Goal: Task Accomplishment & Management: Use online tool/utility

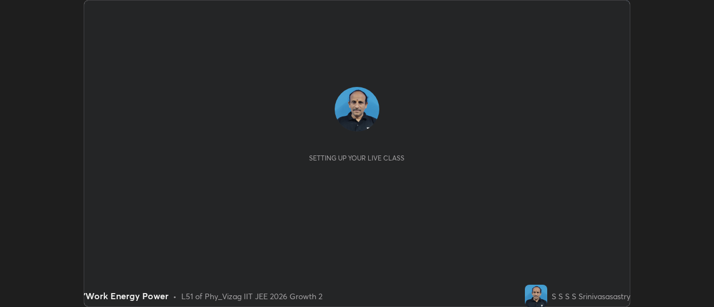
scroll to position [307, 713]
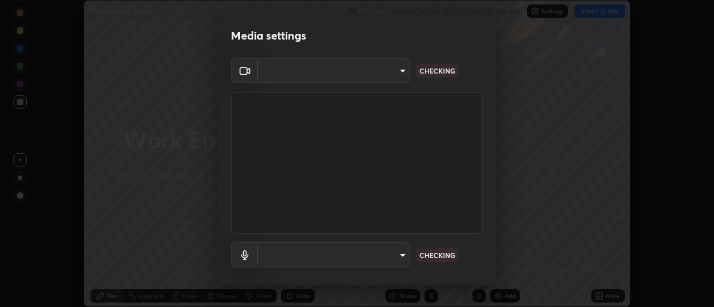
type input "c8d4d34ac1f352bb95d5f05a967dc34c6676a64432e358c7d9874fe1d0247c02"
type input "ce130775b7164724ad1ed5ad860966c1541d672b99243daa1c1c1b621aeed87d"
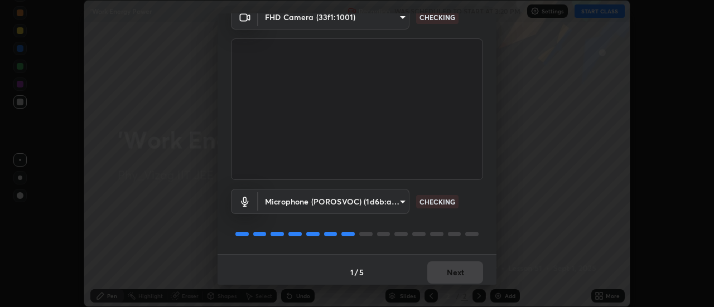
scroll to position [59, 0]
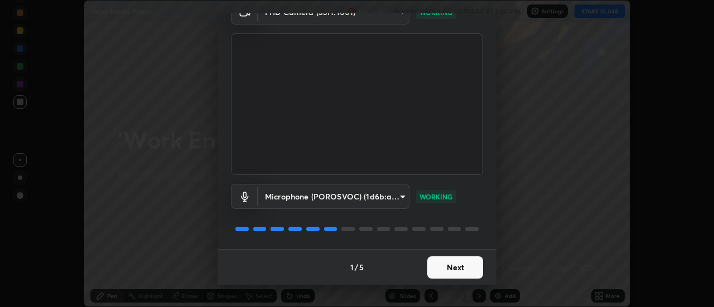
click at [473, 261] on button "Next" at bounding box center [455, 268] width 56 height 22
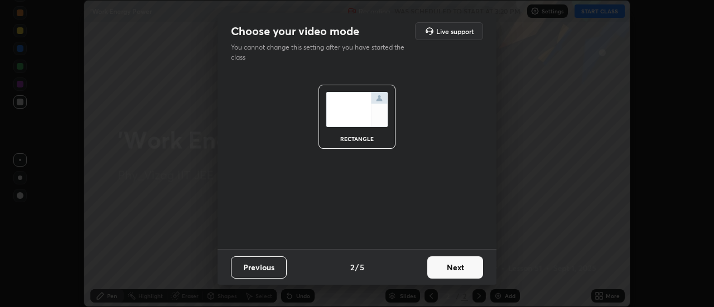
scroll to position [0, 0]
click at [466, 260] on button "Next" at bounding box center [455, 268] width 56 height 22
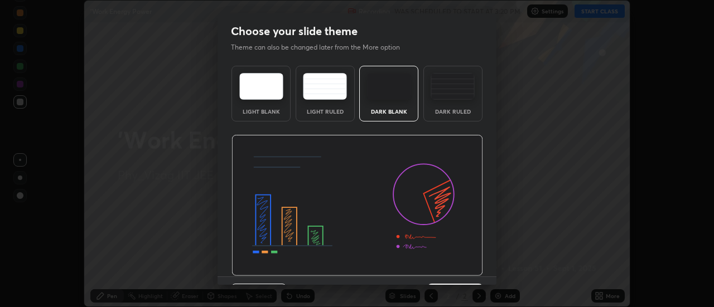
click at [464, 112] on div "Dark Ruled" at bounding box center [452, 112] width 45 height 6
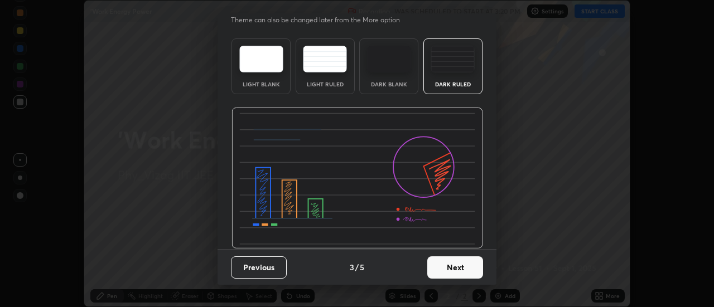
click at [463, 264] on button "Next" at bounding box center [455, 268] width 56 height 22
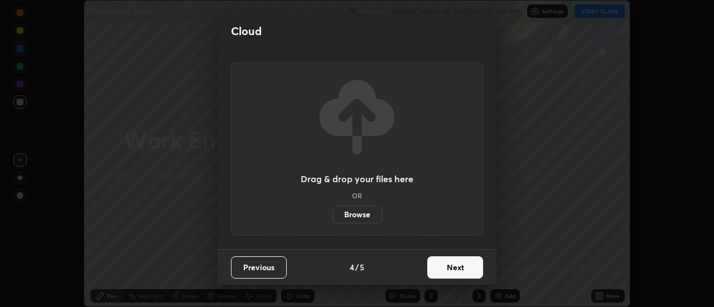
click at [458, 265] on button "Next" at bounding box center [455, 268] width 56 height 22
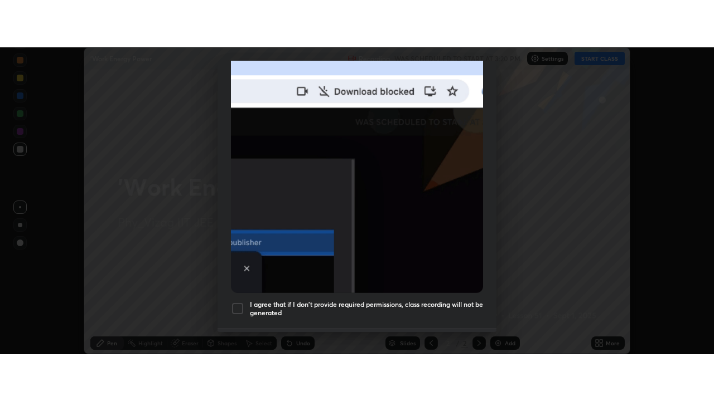
scroll to position [286, 0]
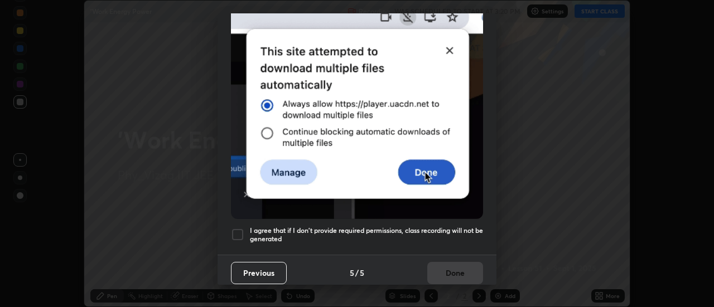
click at [291, 226] on h5 "I agree that if I don't provide required permissions, class recording will not …" at bounding box center [366, 234] width 233 height 17
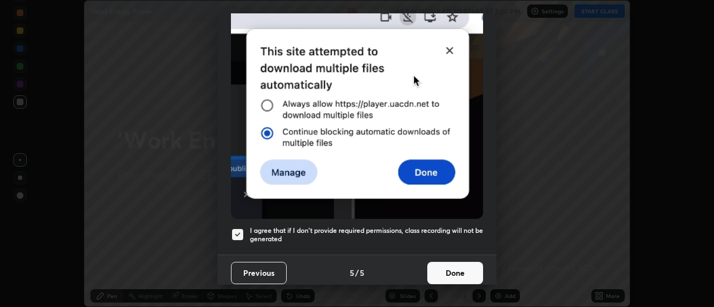
click at [467, 262] on button "Done" at bounding box center [455, 273] width 56 height 22
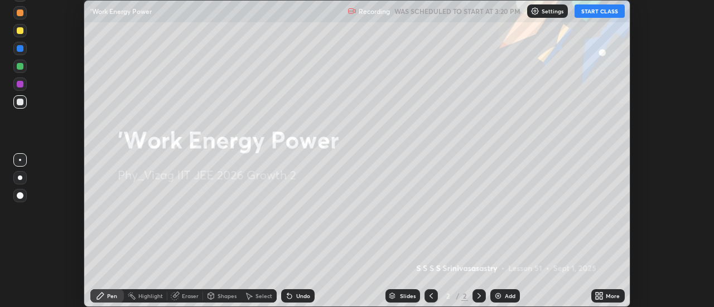
click at [611, 295] on div "More" at bounding box center [613, 296] width 14 height 6
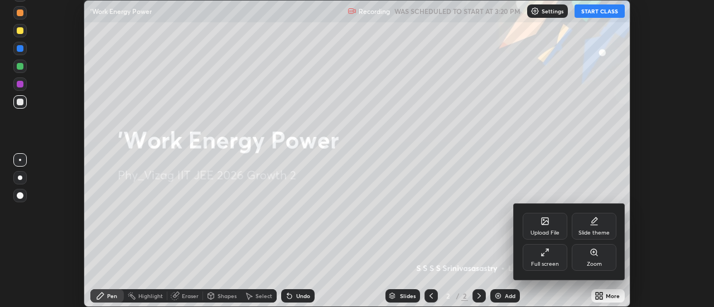
click at [559, 254] on div "Full screen" at bounding box center [544, 257] width 45 height 27
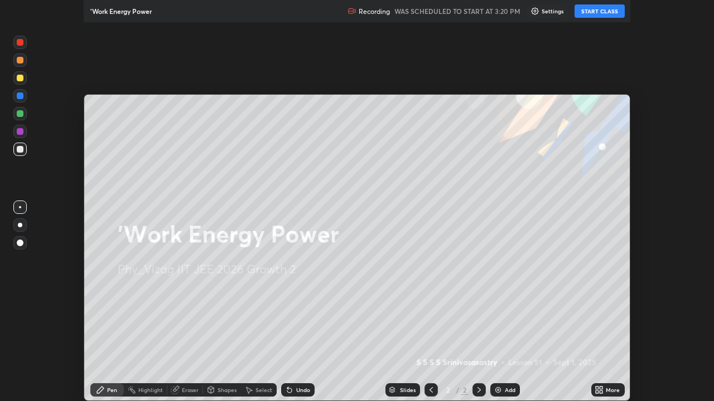
scroll to position [401, 714]
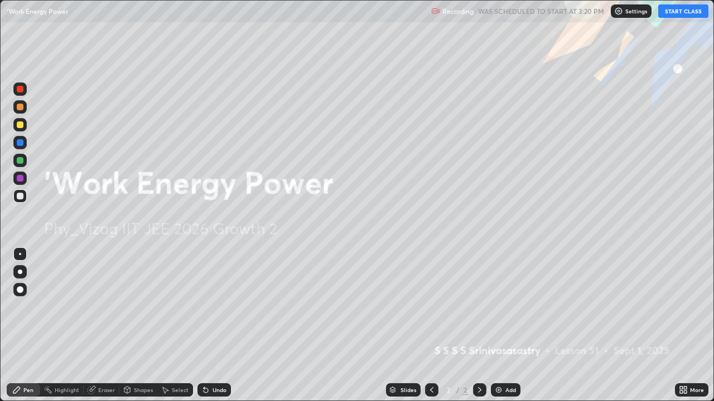
click at [684, 16] on button "START CLASS" at bounding box center [683, 10] width 50 height 13
